Goal: Communication & Community: Answer question/provide support

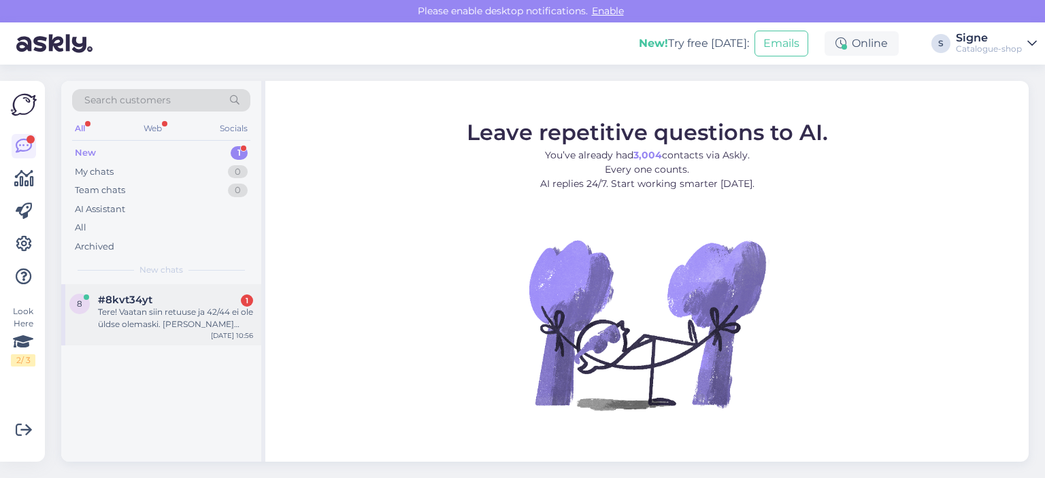
click at [193, 310] on div "Tere! Vaatan siin retuuse ja 42/44 ei ole üldse olemaski. [PERSON_NAME] tellija…" at bounding box center [175, 318] width 155 height 24
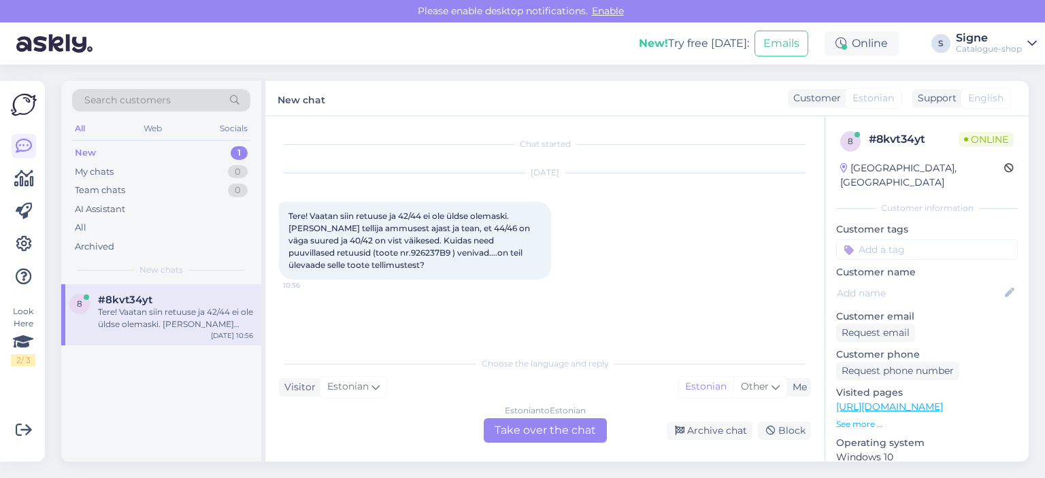
click at [518, 424] on div "Estonian to Estonian Take over the chat" at bounding box center [545, 430] width 123 height 24
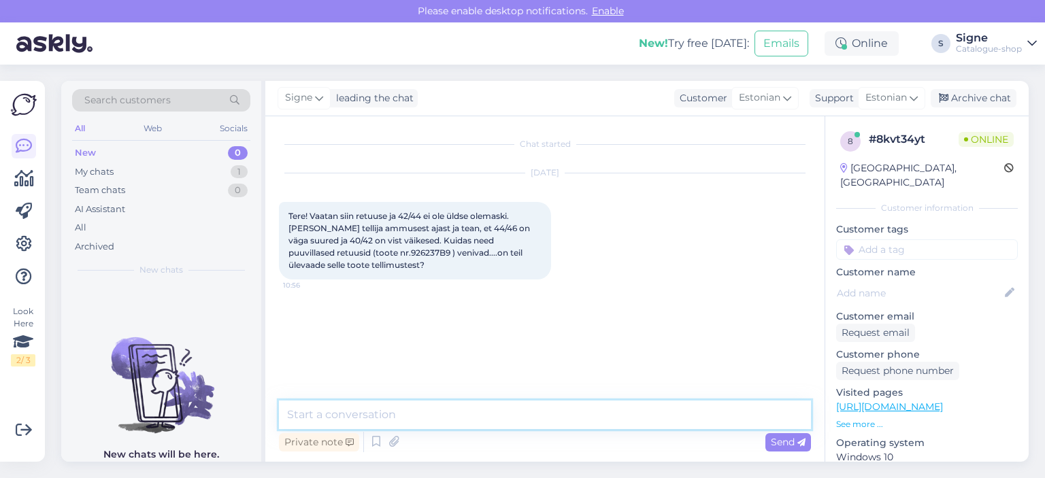
click at [421, 416] on textarea at bounding box center [545, 415] width 532 height 29
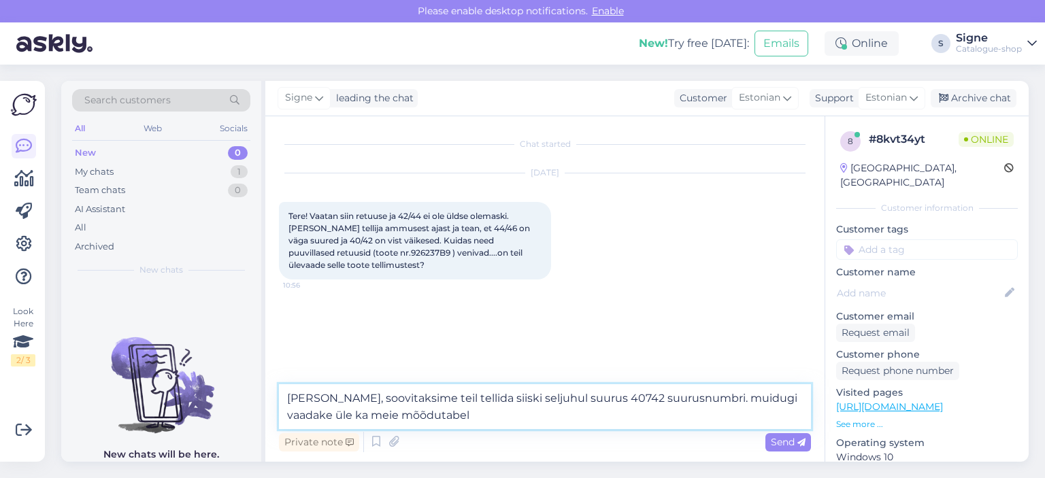
type textarea "[PERSON_NAME], soovitaksime teil tellida siiski seljuhul suurus 40742 suurusnum…"
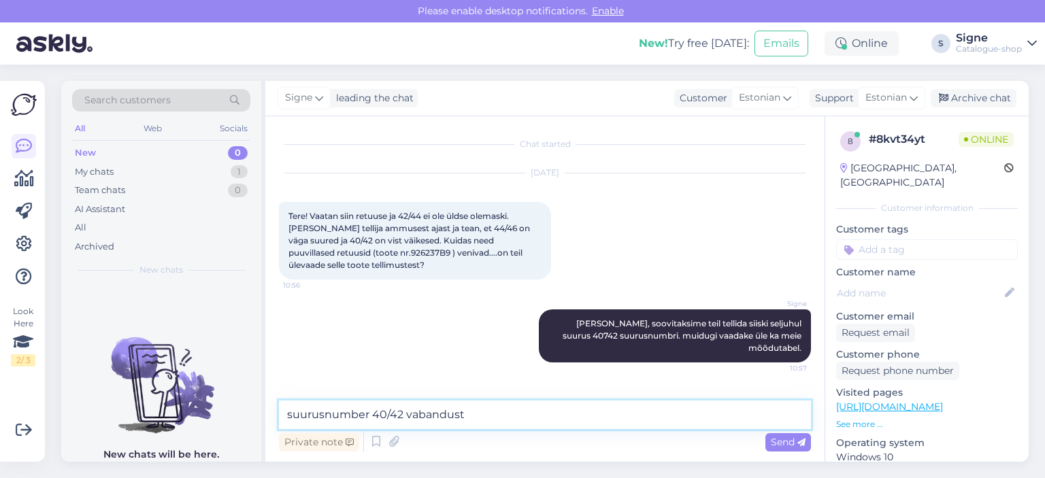
type textarea "suurusnumber 40/42 vabandust."
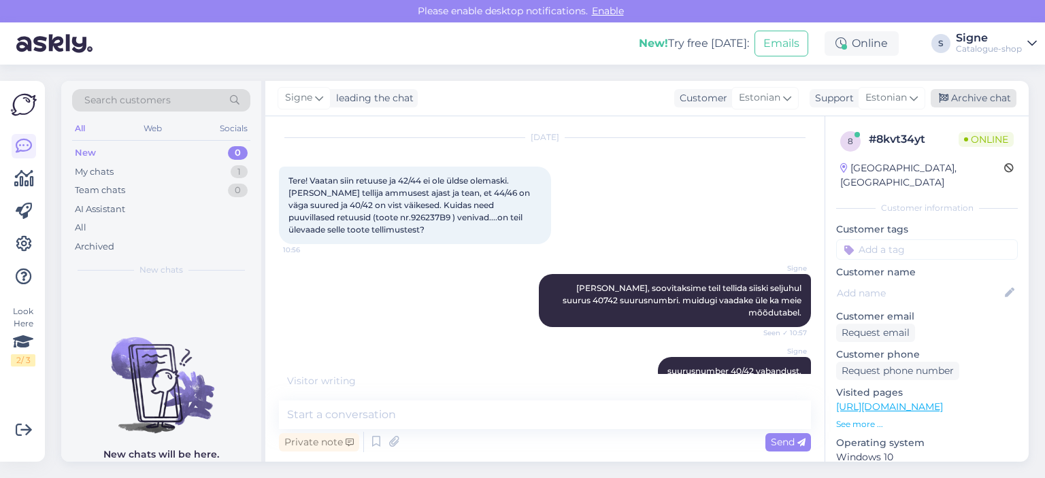
click at [956, 94] on div "Archive chat" at bounding box center [974, 98] width 86 height 18
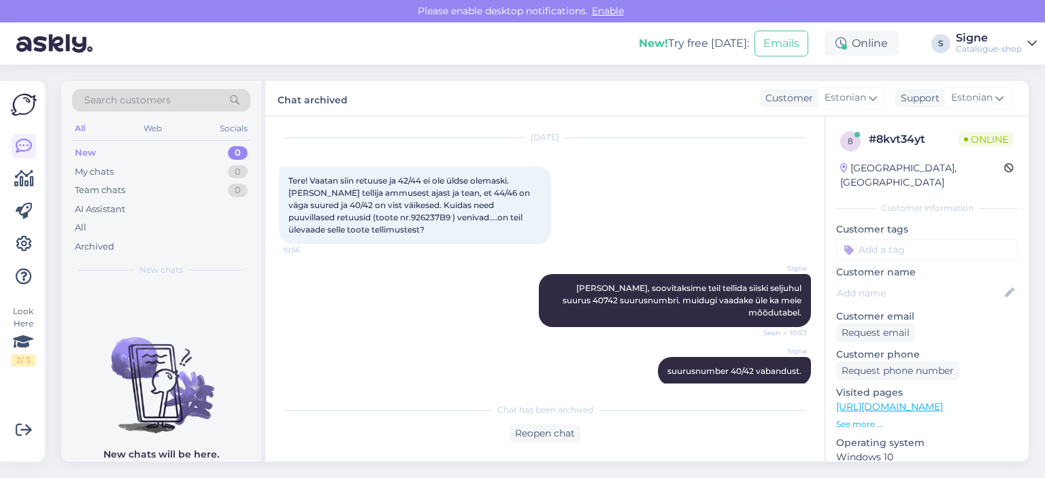
click at [956, 94] on span "Estonian" at bounding box center [971, 97] width 41 height 15
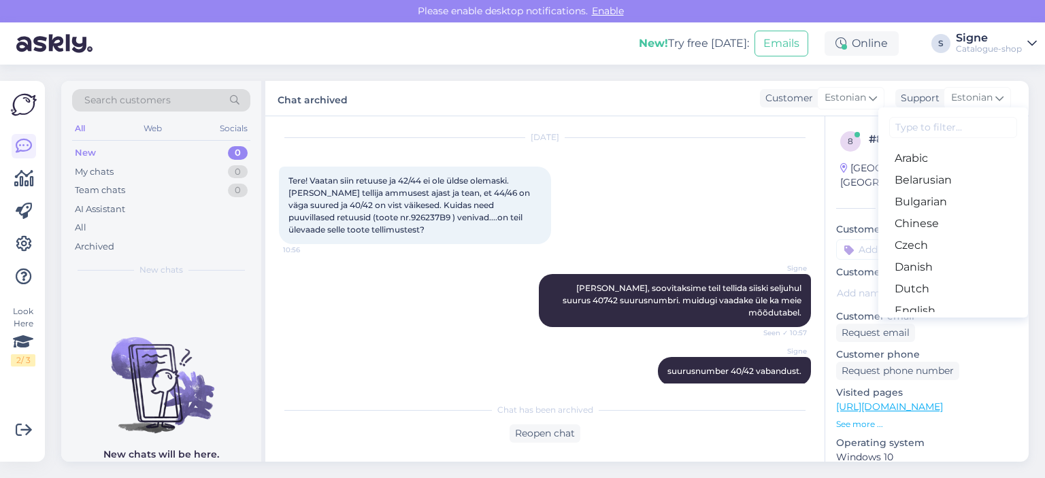
click at [726, 156] on div "Aug 29 2025 Tere! Vaatan siin retuuse ja 42/44 ei ole üldse olemaski. Olen teie…" at bounding box center [545, 191] width 532 height 136
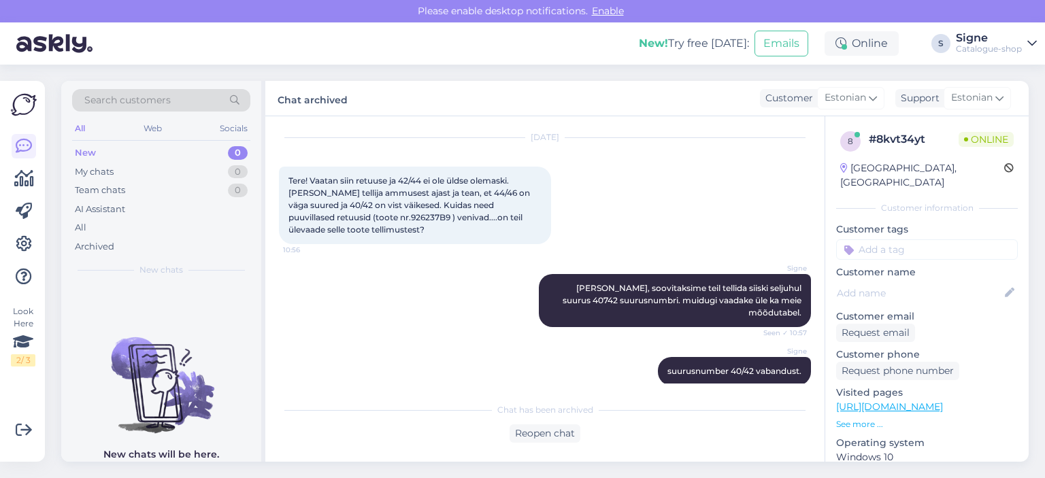
click at [903, 401] on link "[URL][DOMAIN_NAME]" at bounding box center [889, 407] width 107 height 12
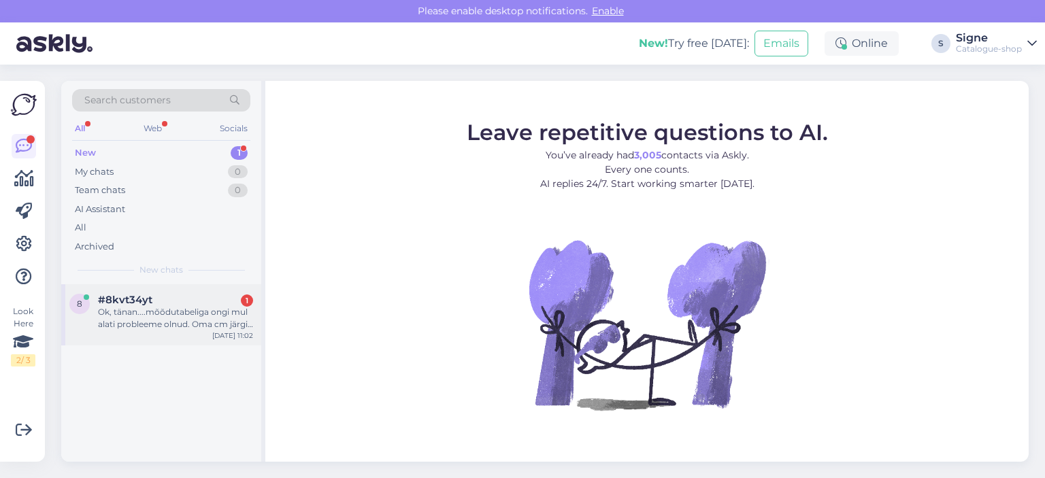
click at [202, 323] on div "Ok, tänan....mõõdutabeliga ongi mul alati probleeme olnud. Oma cm järgi tellin …" at bounding box center [175, 318] width 155 height 24
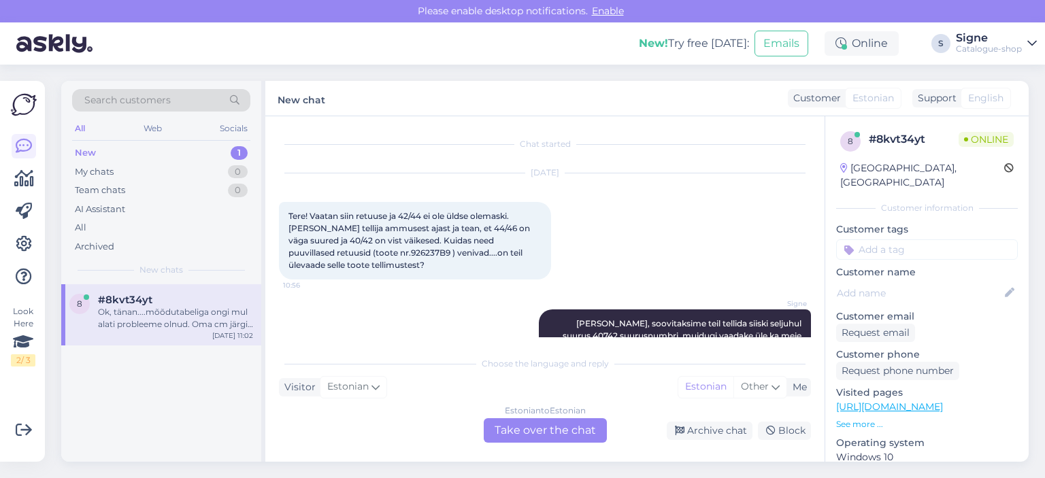
scroll to position [205, 0]
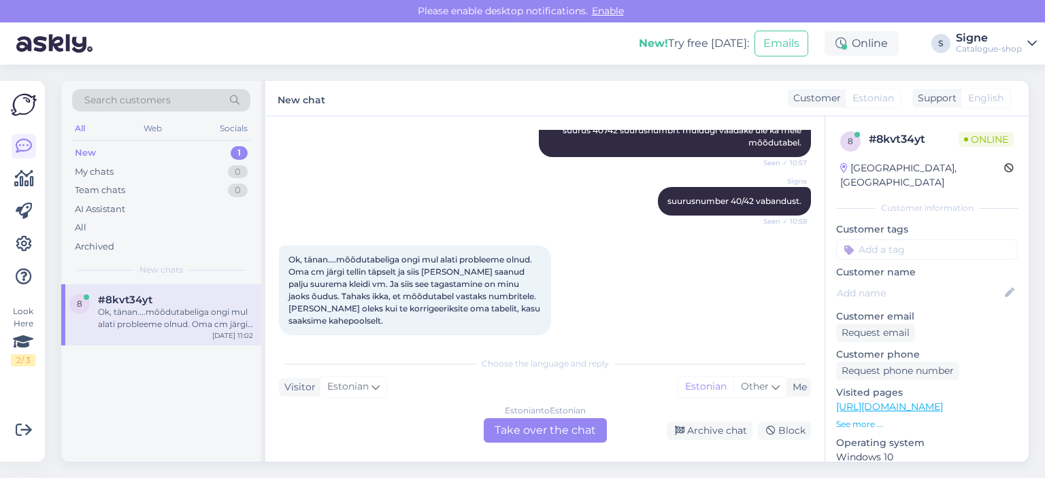
click at [516, 427] on div "Estonian to Estonian Take over the chat" at bounding box center [545, 430] width 123 height 24
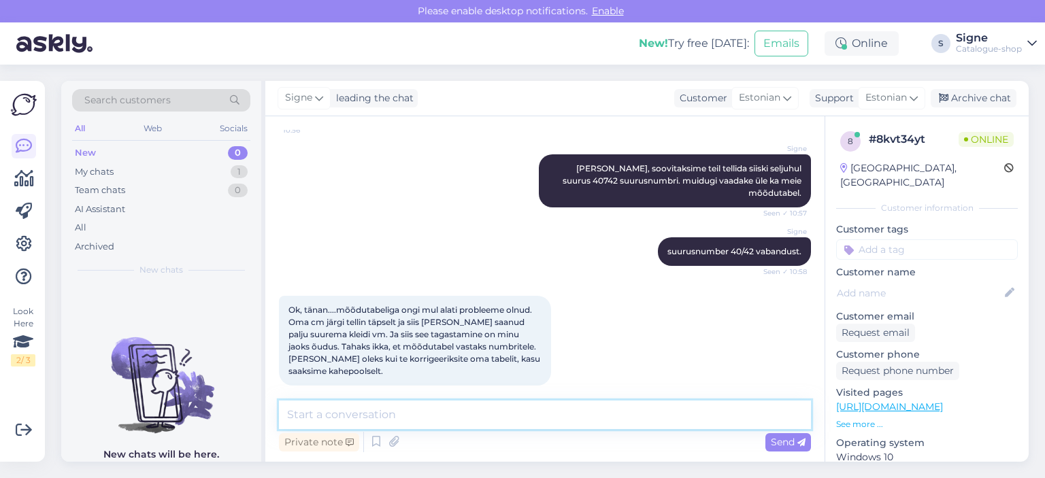
click at [332, 404] on textarea at bounding box center [545, 415] width 532 height 29
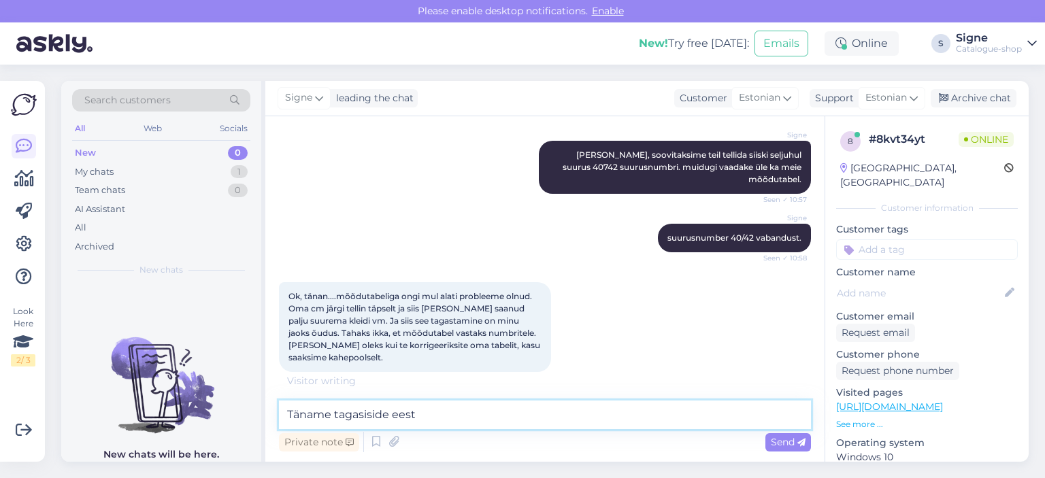
type textarea "Täname tagasiside eest."
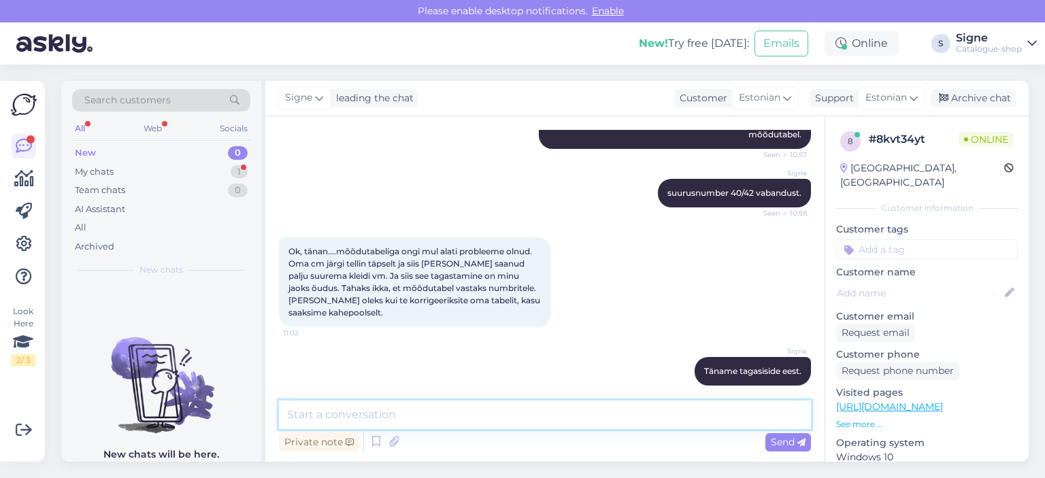
scroll to position [272, 0]
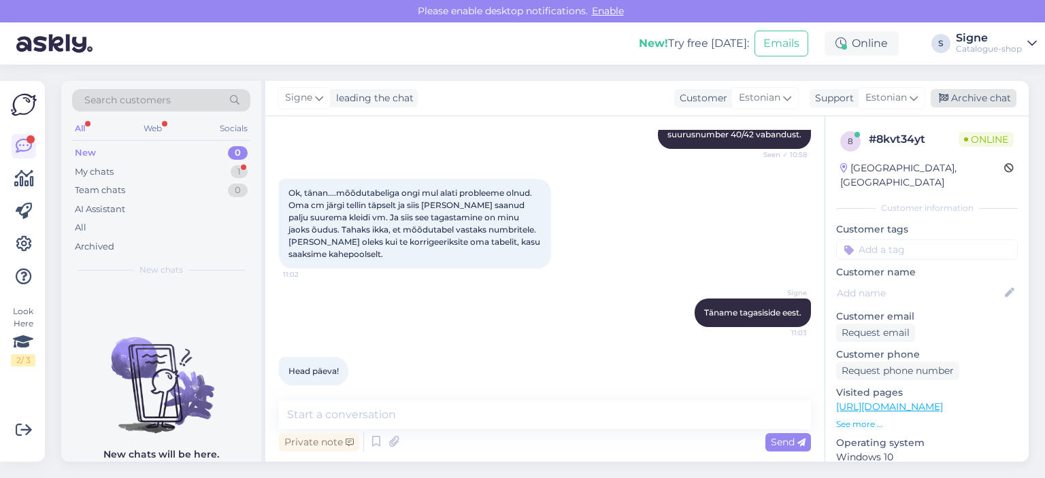
click at [975, 99] on div "Archive chat" at bounding box center [974, 98] width 86 height 18
